Goal: Information Seeking & Learning: Check status

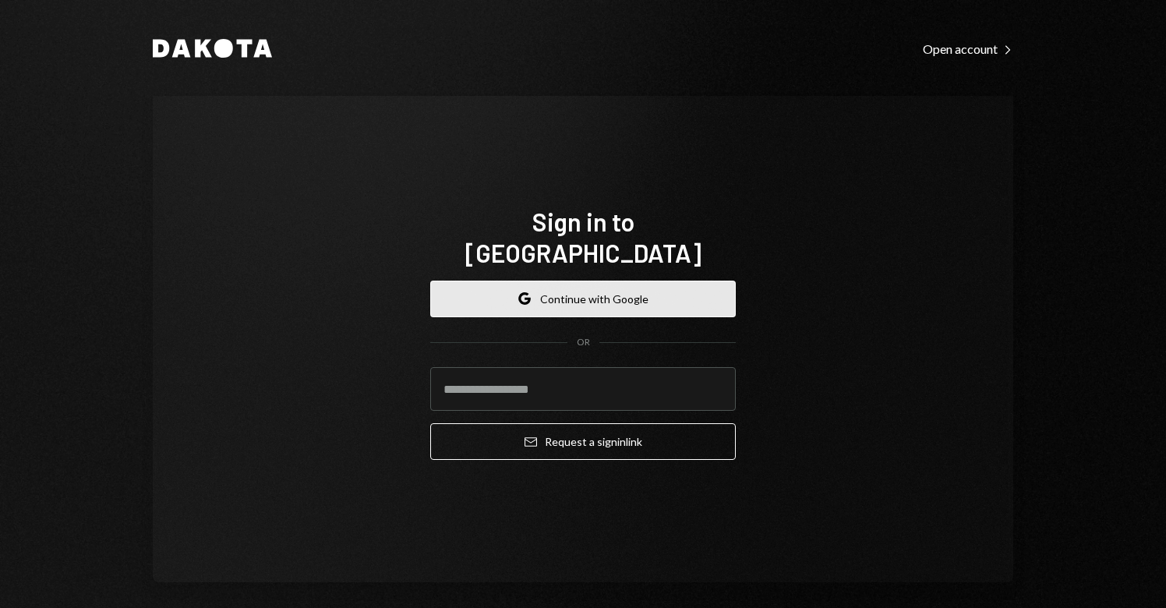
click at [563, 281] on button "Google Continue with Google" at bounding box center [582, 298] width 305 height 37
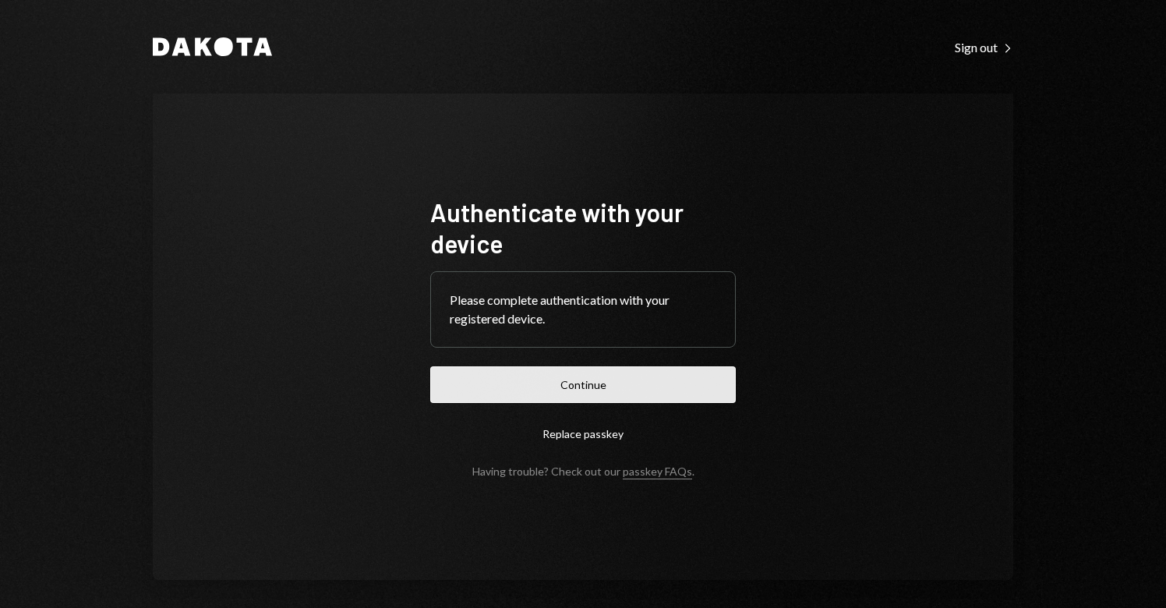
click at [570, 387] on button "Continue" at bounding box center [582, 384] width 305 height 37
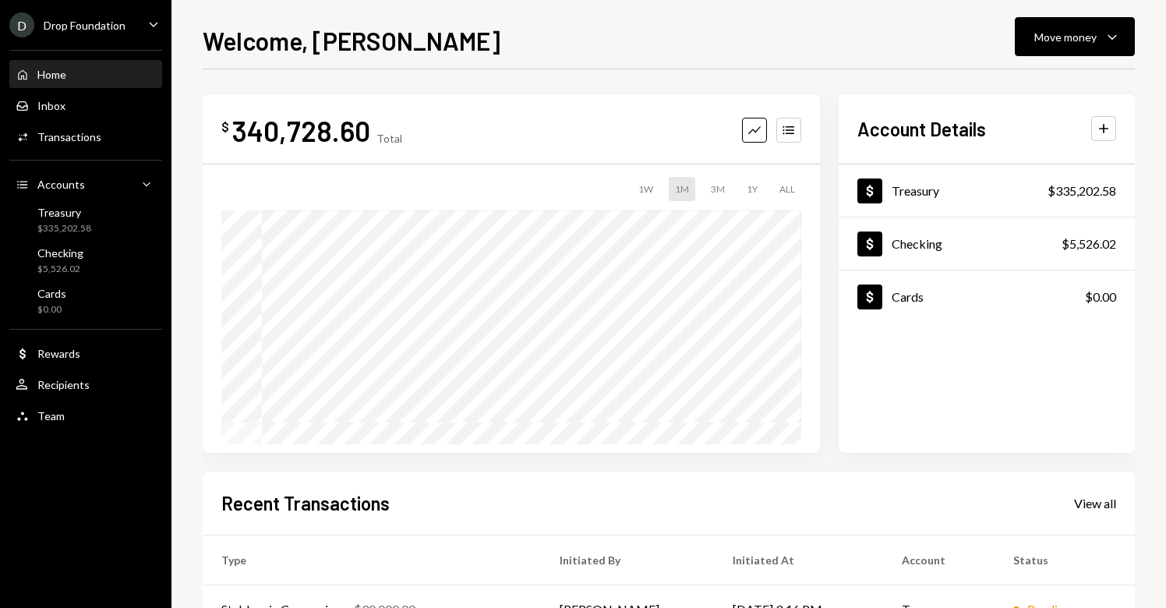
click at [97, 22] on div "Drop Foundation" at bounding box center [85, 25] width 82 height 13
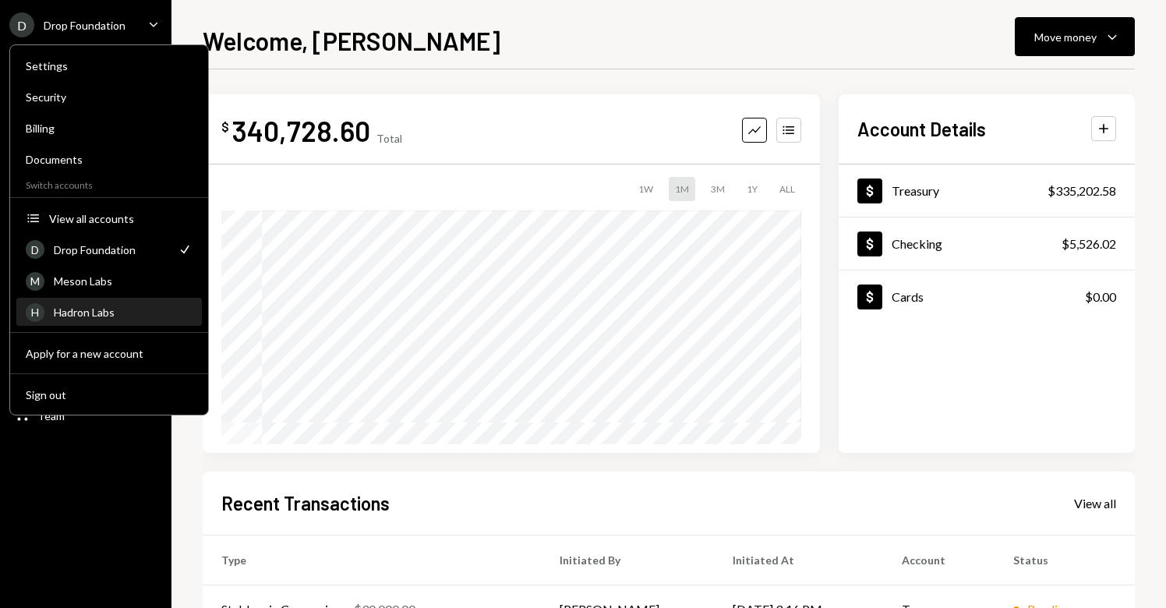
click at [91, 313] on div "Hadron Labs" at bounding box center [123, 311] width 139 height 13
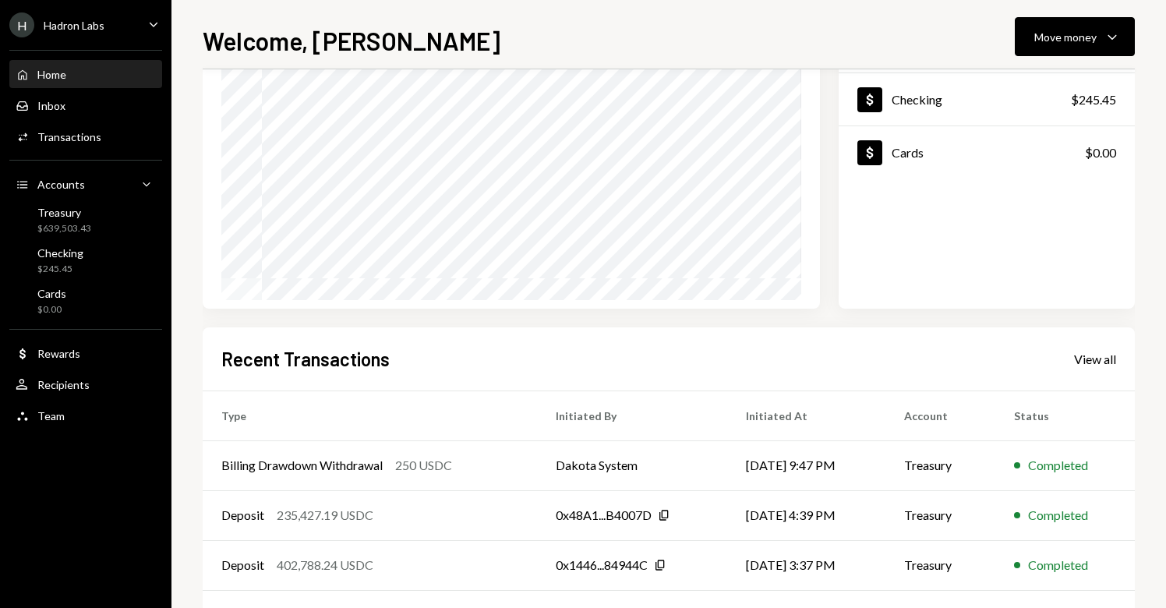
scroll to position [176, 0]
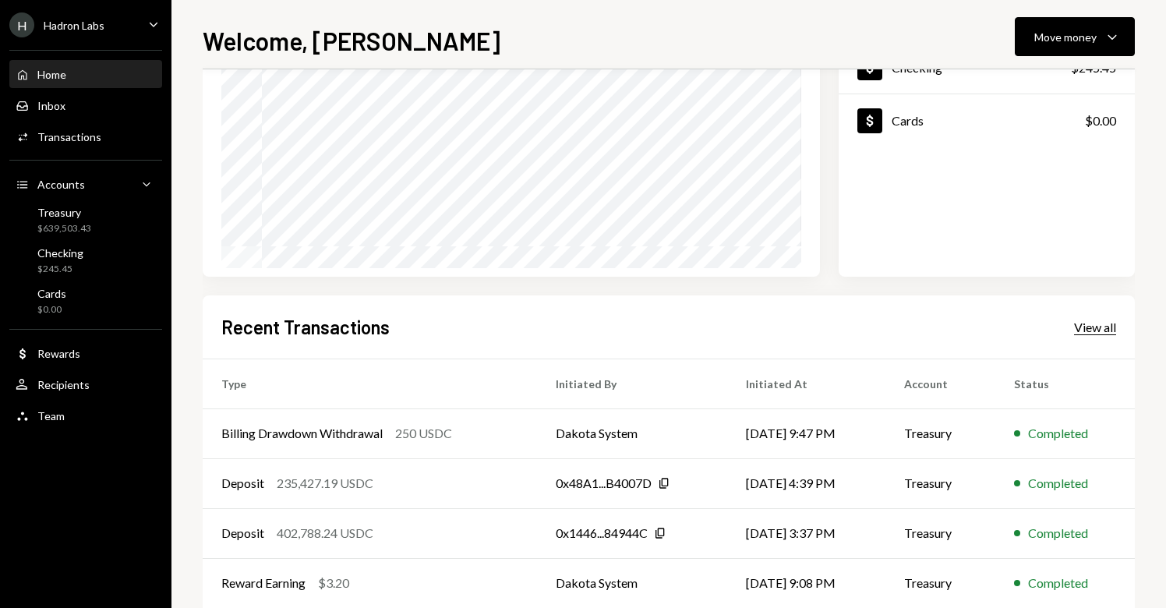
click at [1081, 334] on div "View all" at bounding box center [1095, 327] width 42 height 16
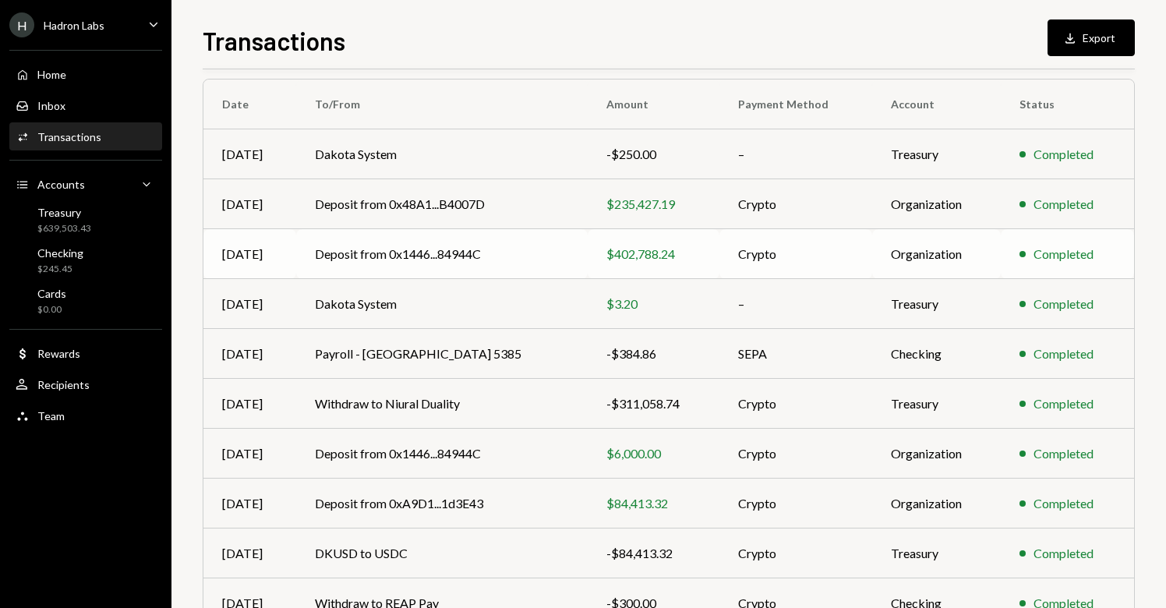
scroll to position [206, 0]
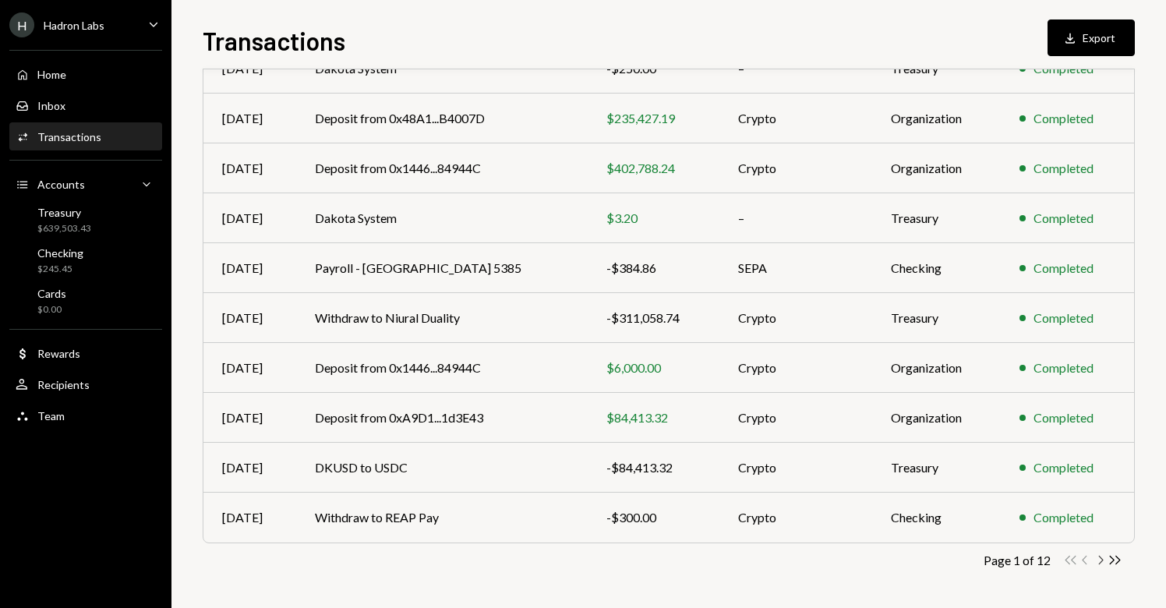
click at [1102, 558] on icon "button" at bounding box center [1101, 560] width 5 height 9
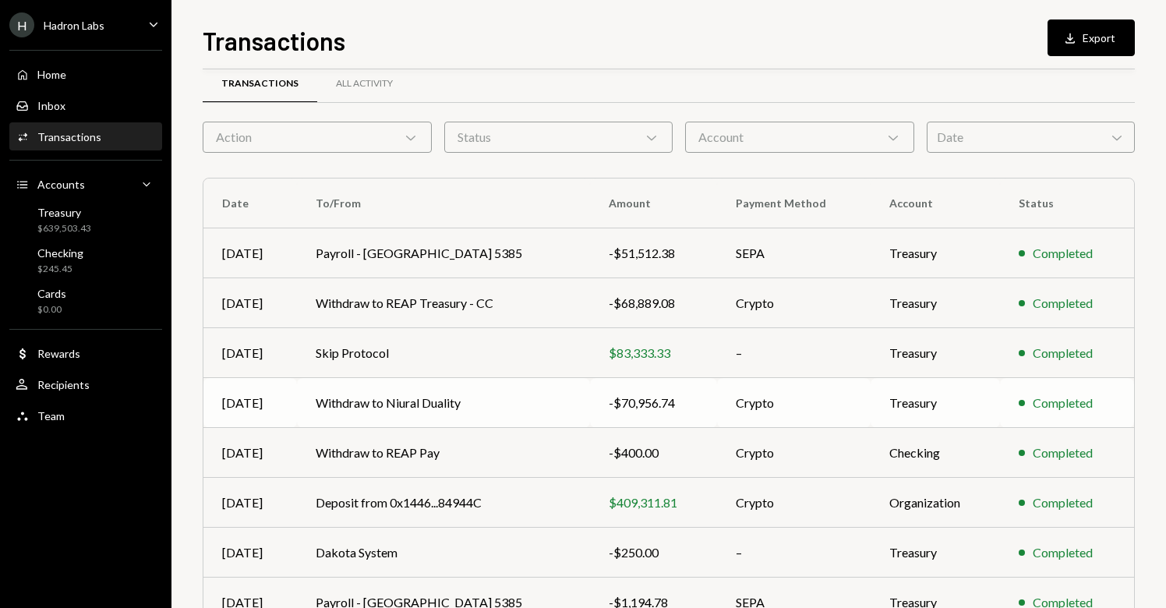
scroll to position [22, 0]
click at [391, 407] on td "Withdraw to Niural Duality" at bounding box center [443, 402] width 293 height 50
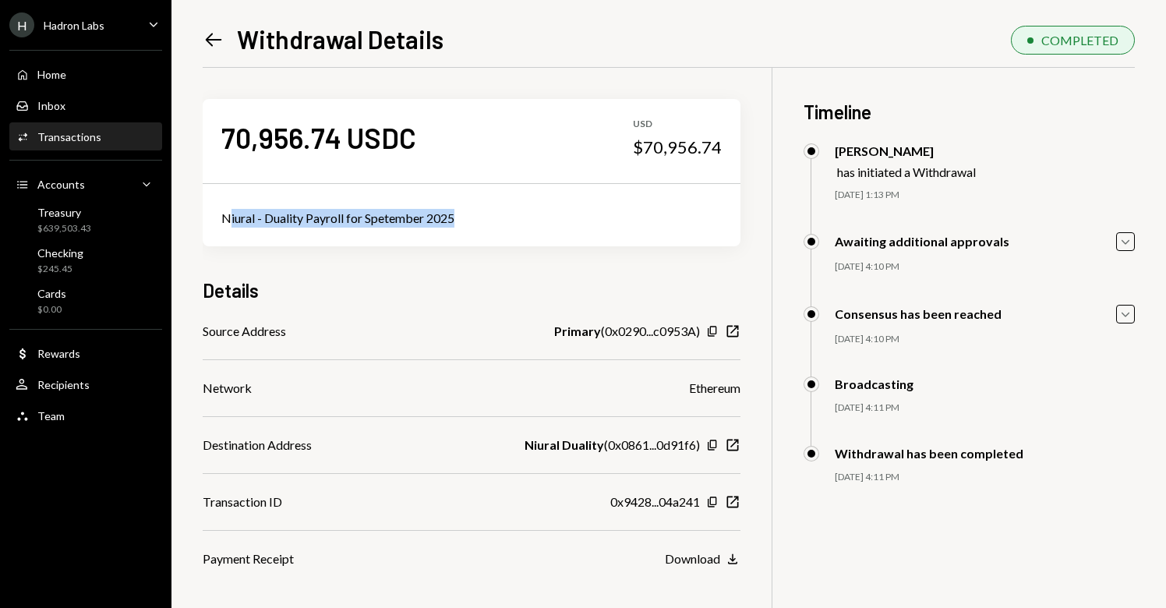
drag, startPoint x: 228, startPoint y: 224, endPoint x: 462, endPoint y: 224, distance: 234.5
click at [462, 224] on div "Niural - Duality Payroll for Spetember 2025" at bounding box center [471, 218] width 500 height 19
click at [450, 280] on div "Details" at bounding box center [472, 290] width 538 height 26
click at [207, 33] on icon "Left Arrow" at bounding box center [214, 40] width 22 height 22
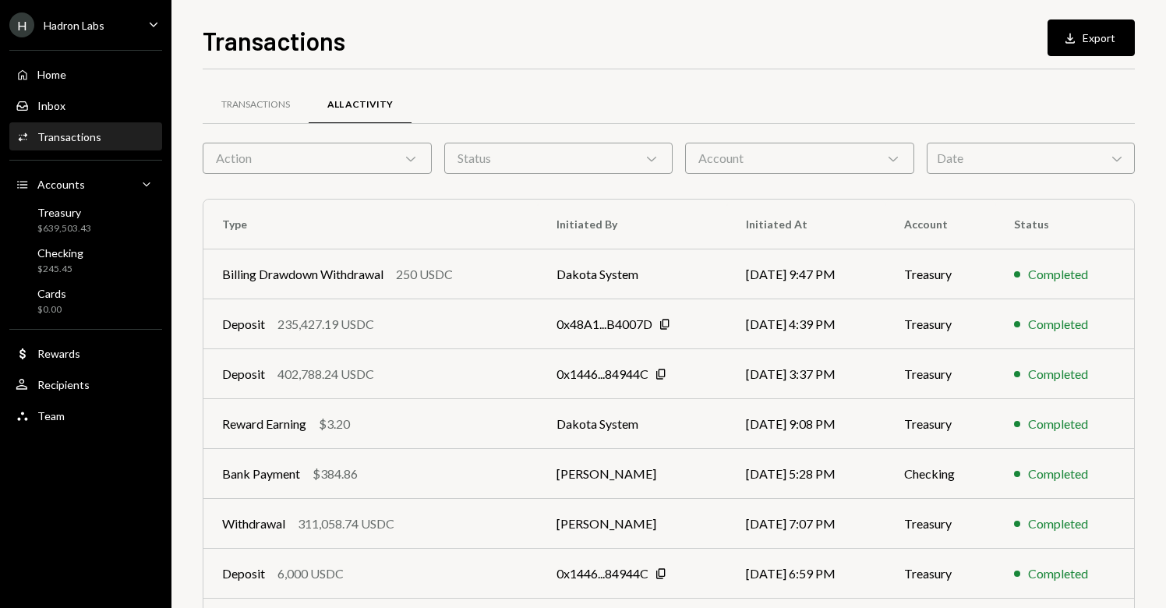
click at [386, 160] on div "Action Chevron Down" at bounding box center [317, 158] width 229 height 31
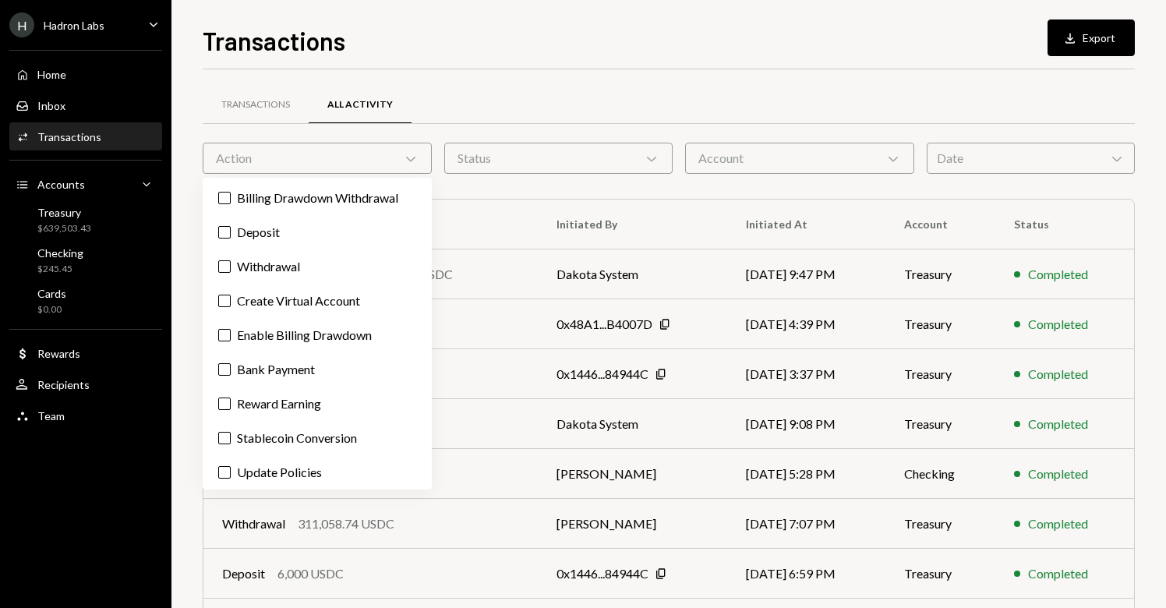
click at [534, 151] on div "Status Chevron Down" at bounding box center [558, 158] width 229 height 31
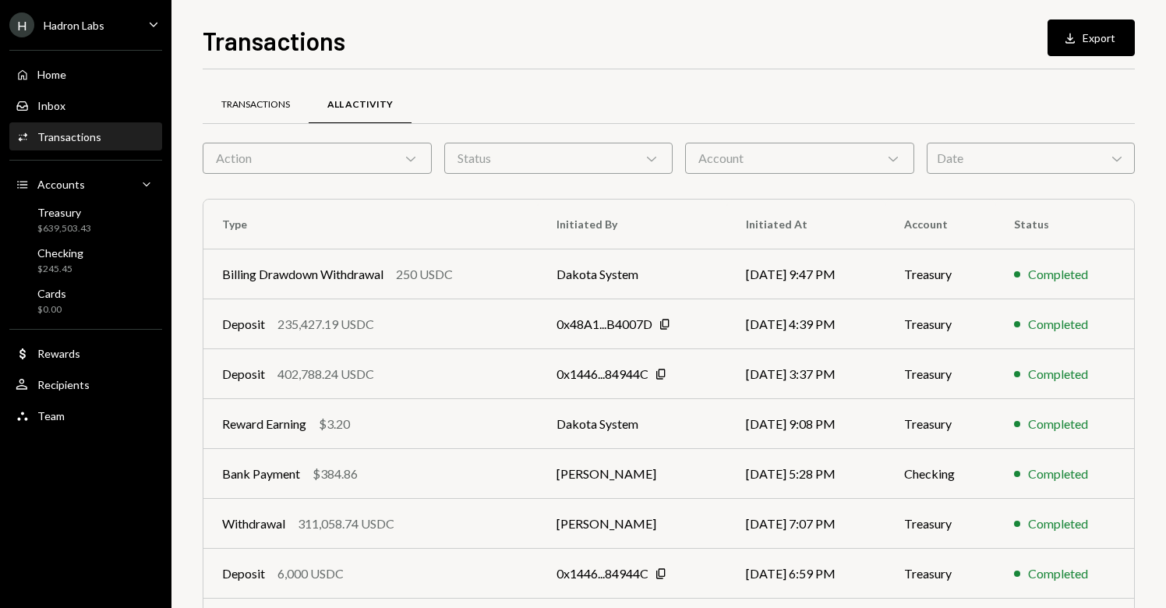
click at [281, 104] on div "Transactions" at bounding box center [255, 104] width 69 height 13
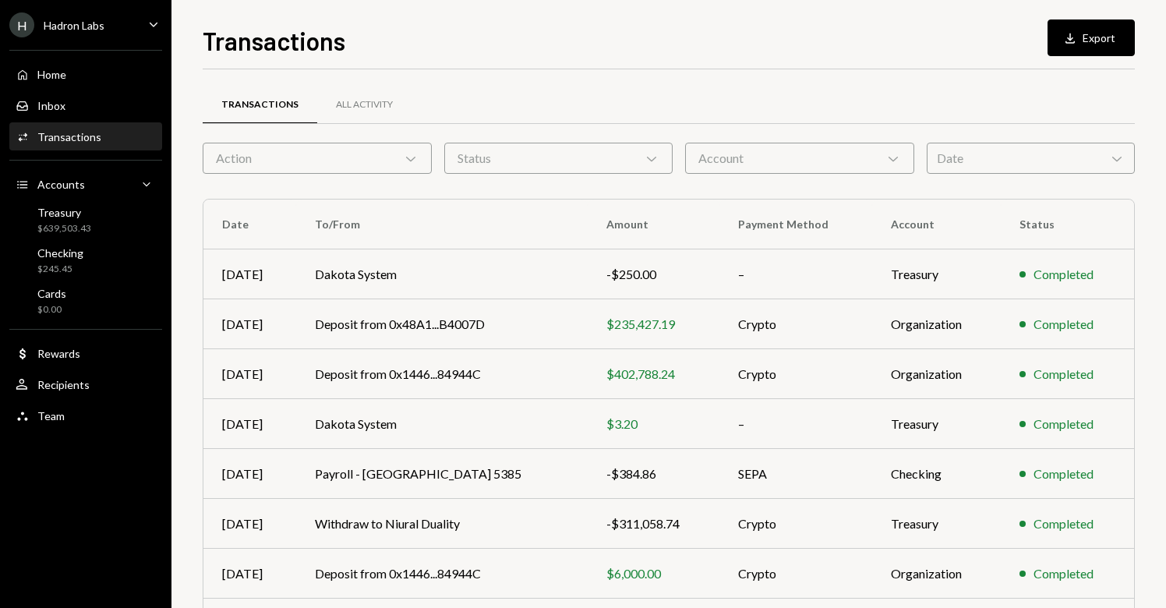
click at [322, 157] on div "Action Chevron Down" at bounding box center [317, 158] width 229 height 31
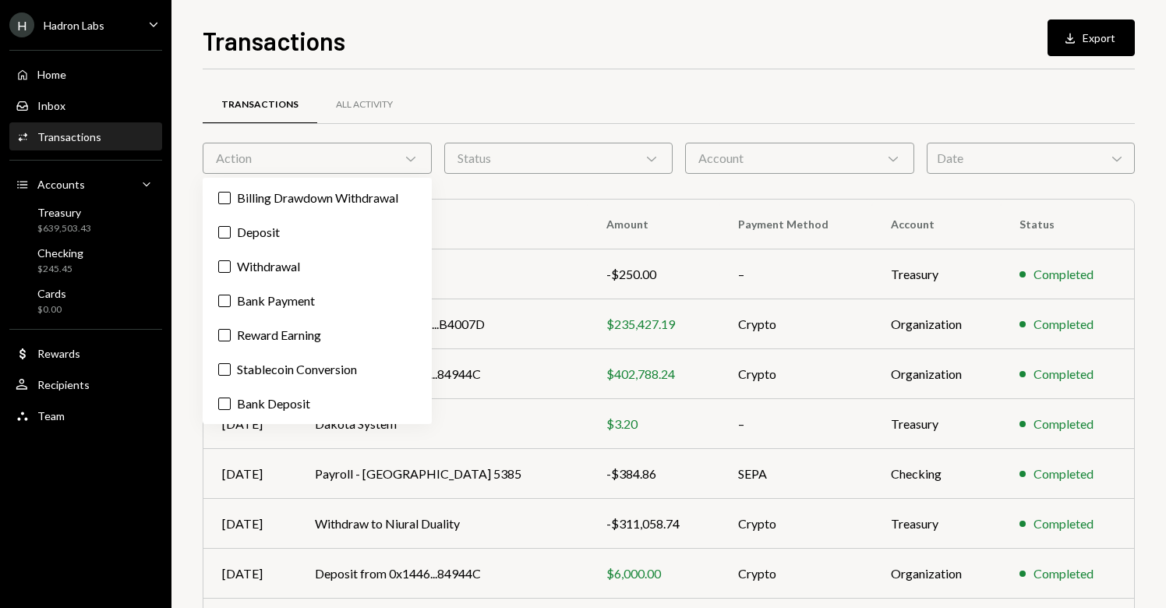
click at [525, 209] on th "To/From" at bounding box center [441, 224] width 291 height 50
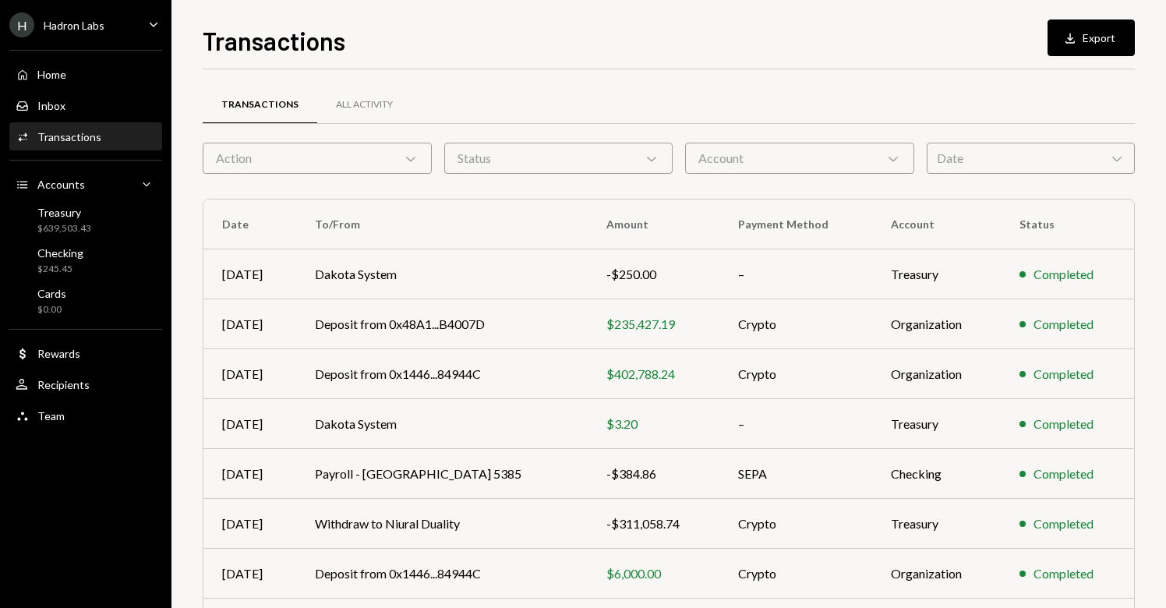
click at [809, 154] on div "Account Chevron Down" at bounding box center [799, 158] width 229 height 31
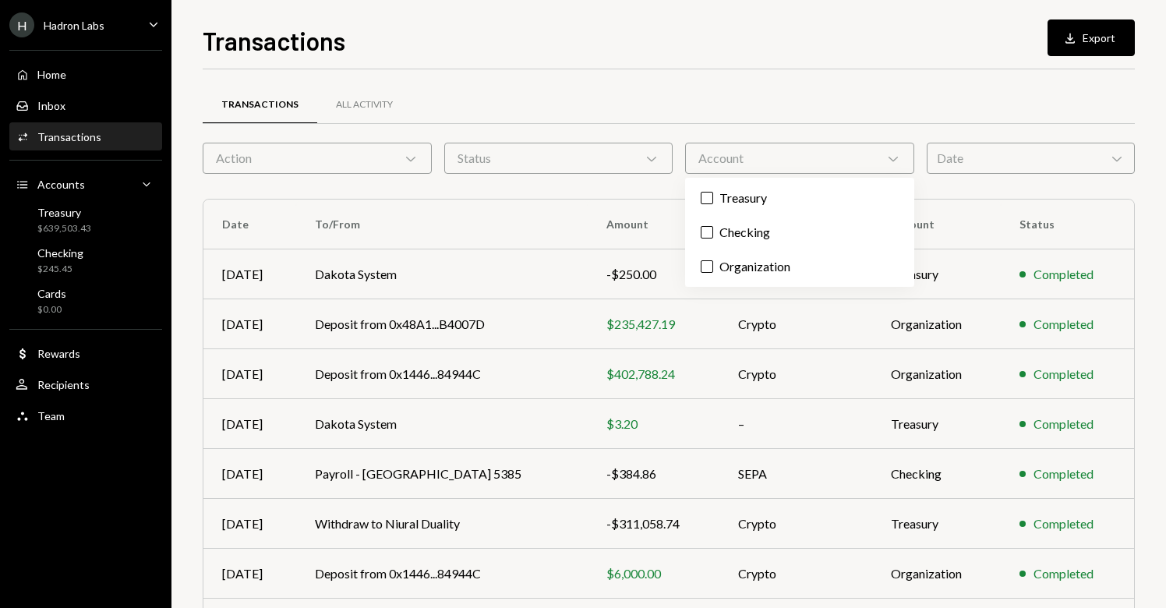
click at [809, 154] on div "Account Chevron Down" at bounding box center [799, 158] width 229 height 31
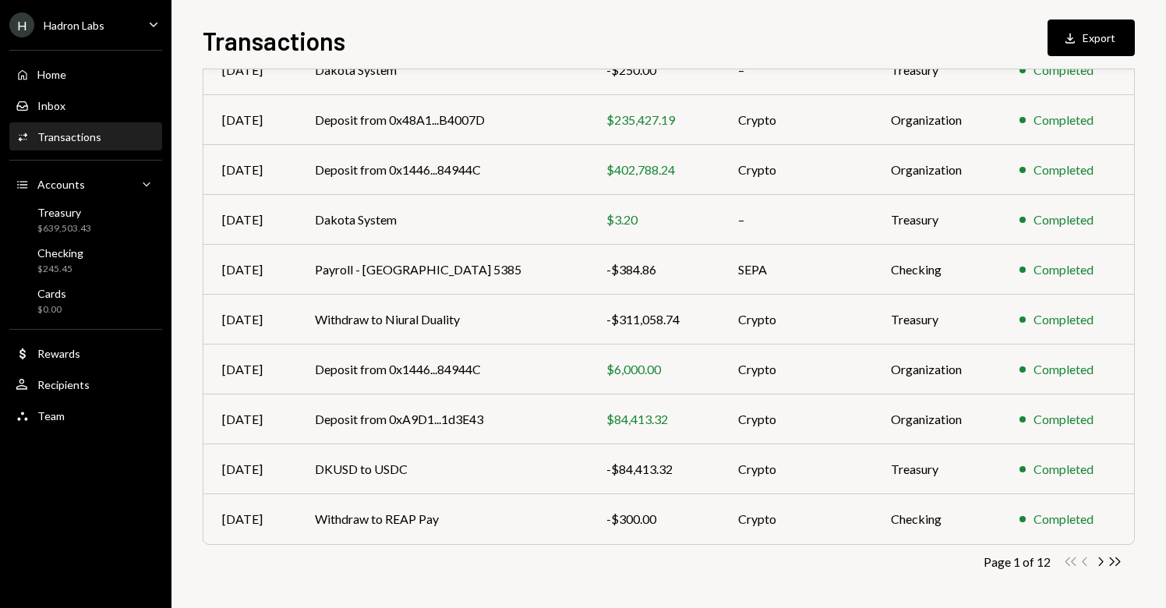
scroll to position [206, 0]
click at [105, 395] on div "User Recipients" at bounding box center [86, 385] width 140 height 26
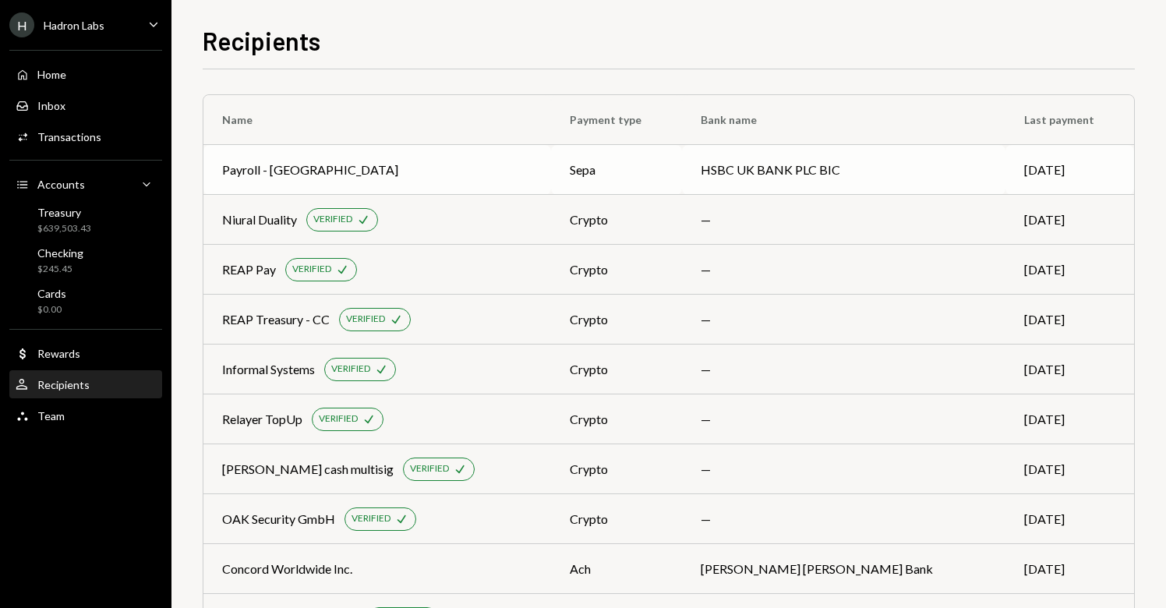
click at [265, 167] on div "Payroll - Cyprus" at bounding box center [310, 170] width 176 height 19
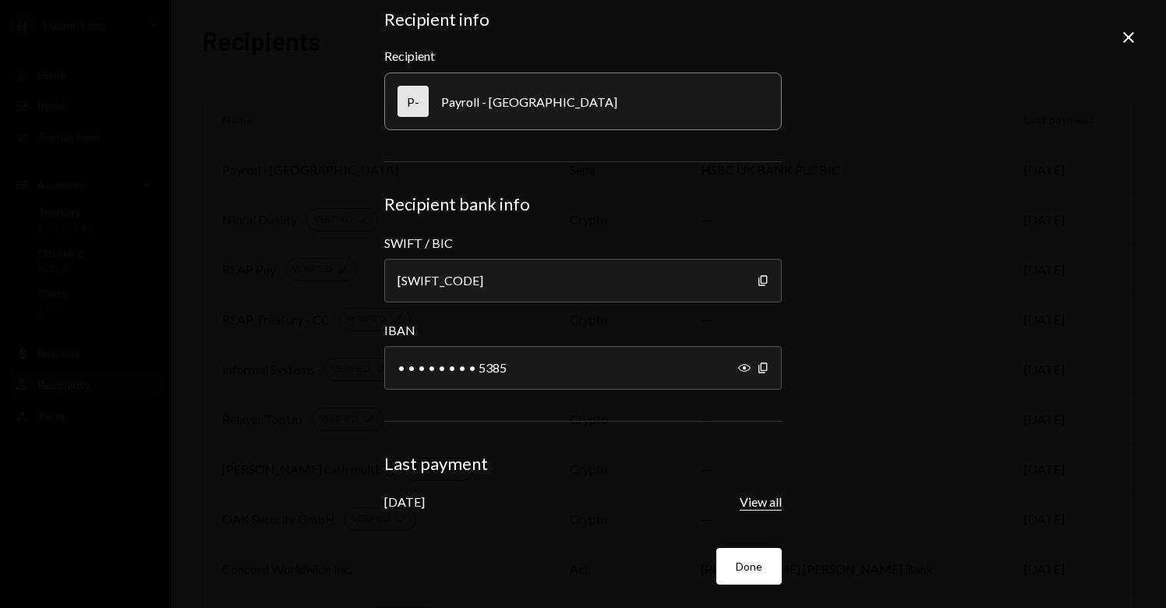
scroll to position [59, 0]
click at [748, 501] on button "View all" at bounding box center [760, 500] width 42 height 16
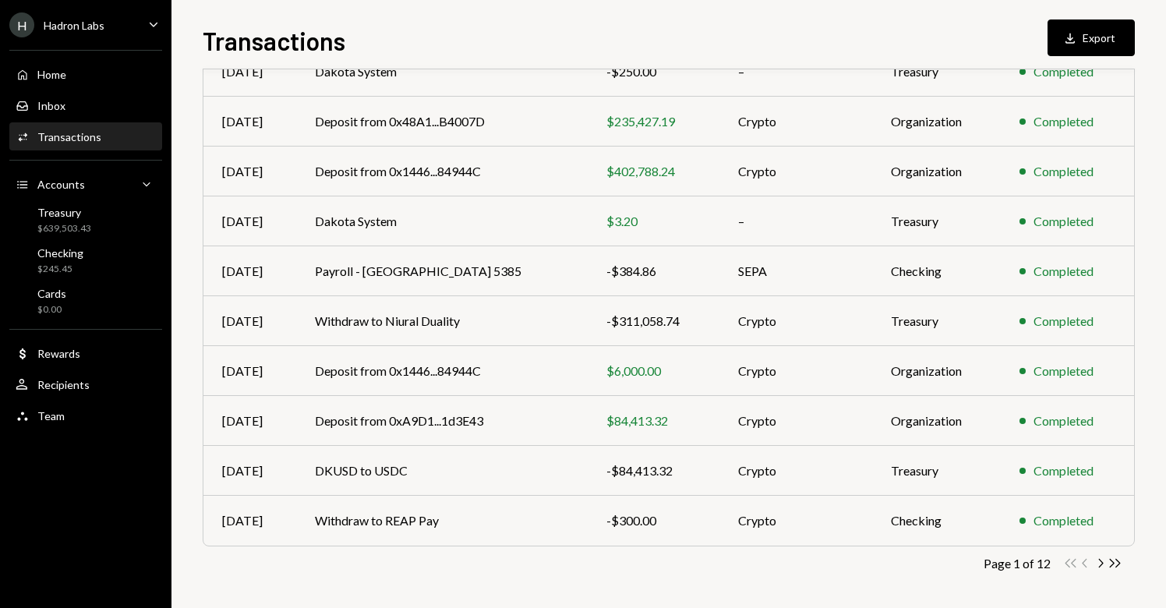
scroll to position [206, 0]
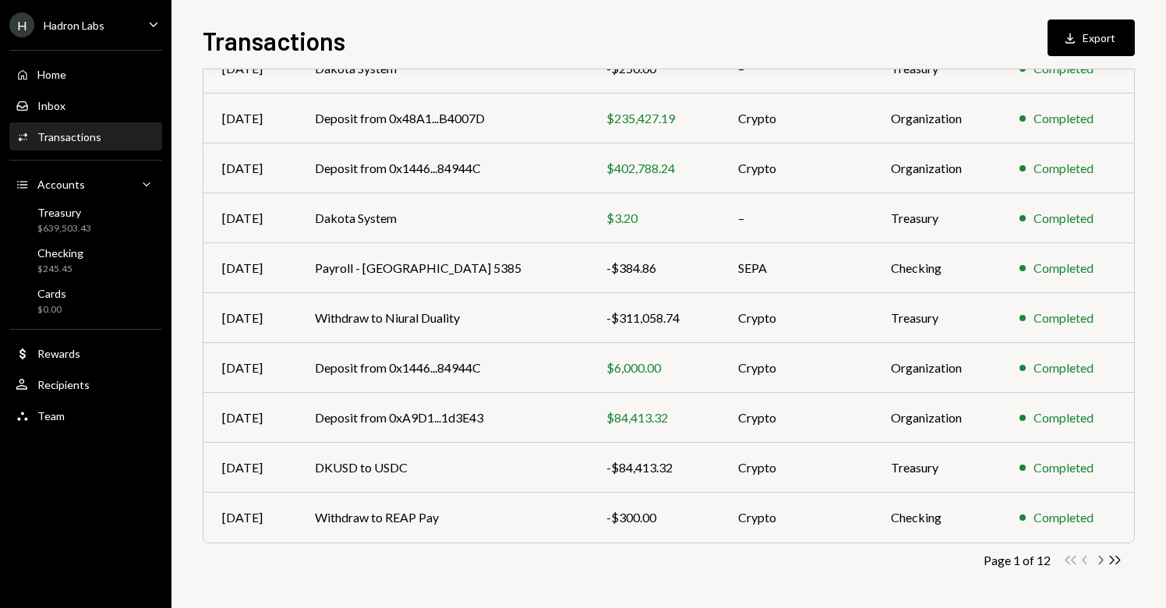
click at [1098, 558] on icon "Chevron Right" at bounding box center [1099, 559] width 15 height 15
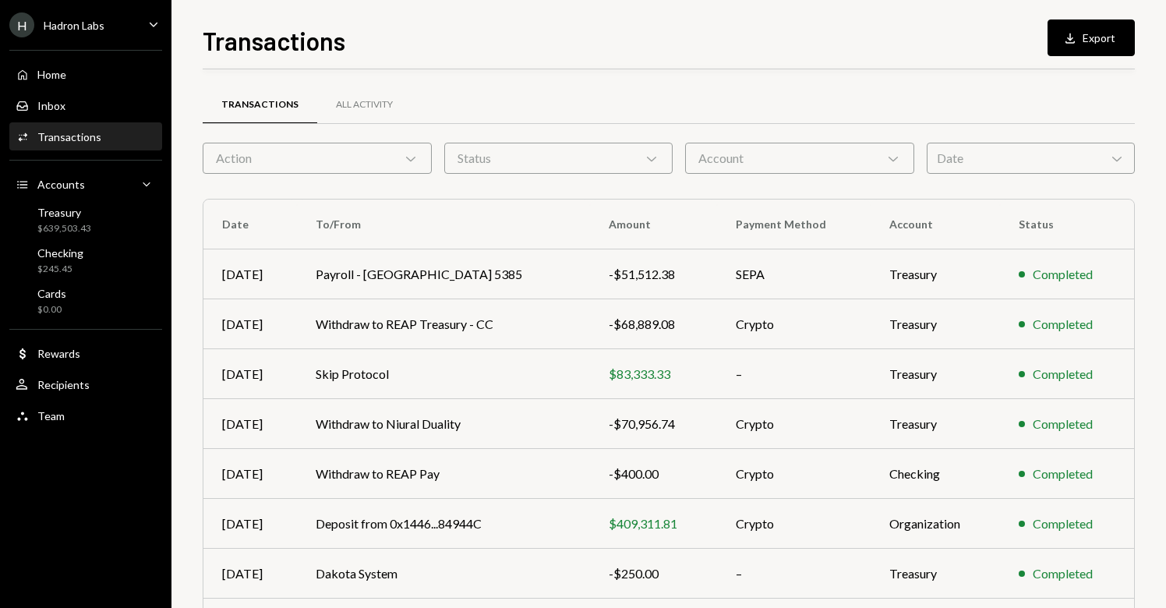
scroll to position [3, 0]
